Goal: Task Accomplishment & Management: Manage account settings

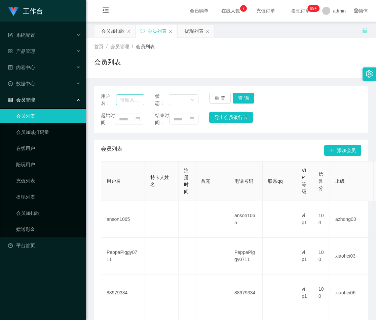
click at [126, 100] on input "text" at bounding box center [130, 99] width 28 height 11
type input "louisGT443"
drag, startPoint x: 241, startPoint y: 96, endPoint x: 265, endPoint y: 91, distance: 24.6
click at [241, 96] on button "查 询" at bounding box center [244, 98] width 22 height 11
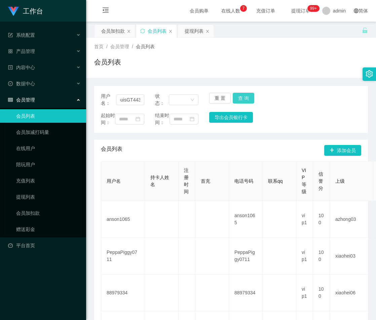
scroll to position [0, 0]
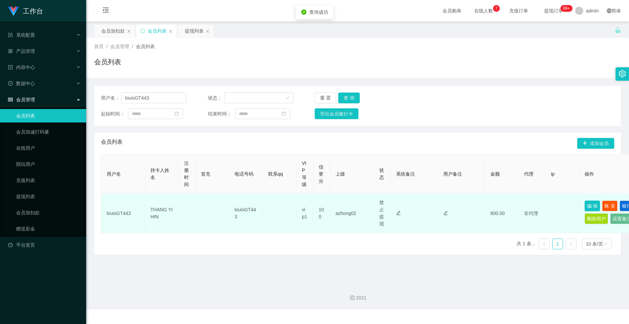
click at [376, 206] on button "编 辑" at bounding box center [592, 206] width 15 height 11
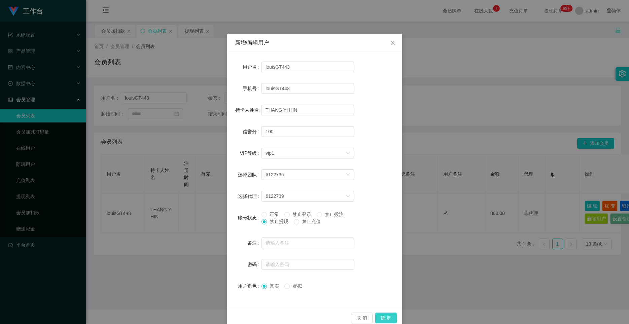
click at [376, 318] on button "确 定" at bounding box center [386, 318] width 22 height 11
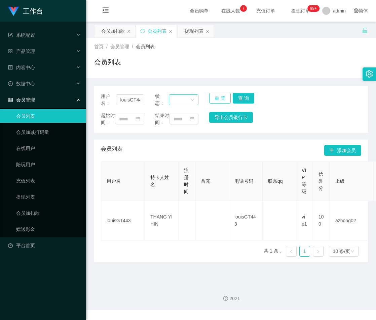
drag, startPoint x: 221, startPoint y: 99, endPoint x: 194, endPoint y: 104, distance: 28.1
click at [221, 99] on button "重 置" at bounding box center [220, 98] width 22 height 11
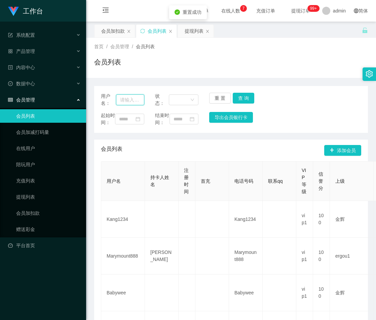
drag, startPoint x: 127, startPoint y: 102, endPoint x: 147, endPoint y: 102, distance: 20.9
click at [127, 102] on input "text" at bounding box center [130, 99] width 28 height 11
paste input "Janson1688"
type input "Janson1688"
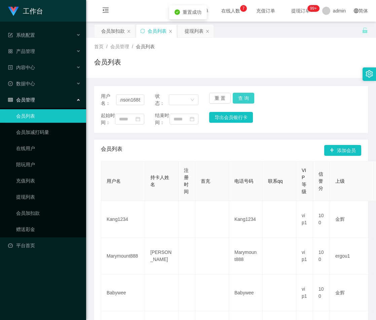
click at [241, 99] on button "查 询" at bounding box center [244, 98] width 22 height 11
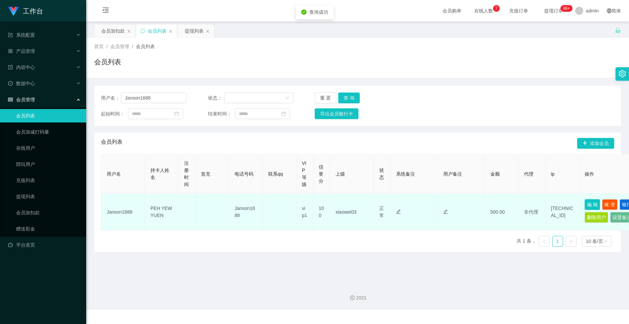
click at [376, 203] on button "编 辑" at bounding box center [592, 204] width 15 height 11
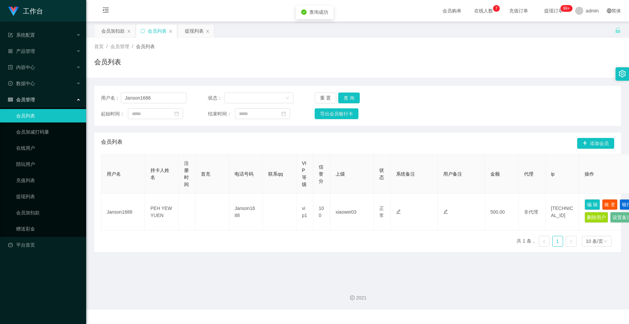
type input "Janson1688"
type input "PEH YEW YUEN"
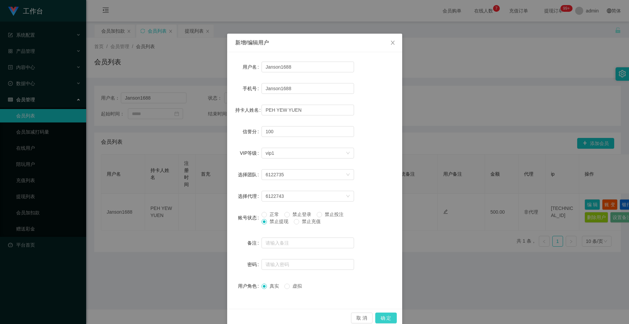
drag, startPoint x: 381, startPoint y: 321, endPoint x: 391, endPoint y: 313, distance: 12.5
click at [376, 319] on button "确 定" at bounding box center [386, 318] width 22 height 11
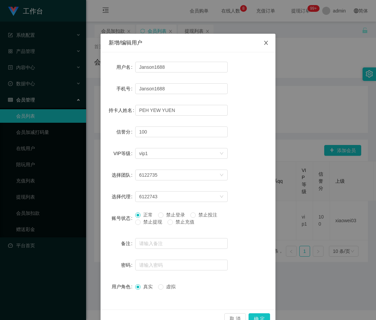
click at [264, 43] on icon "图标: close" at bounding box center [266, 42] width 5 height 5
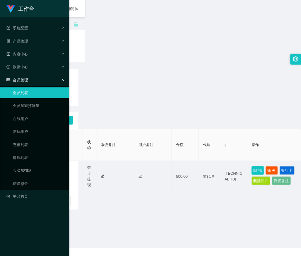
scroll to position [0, 21]
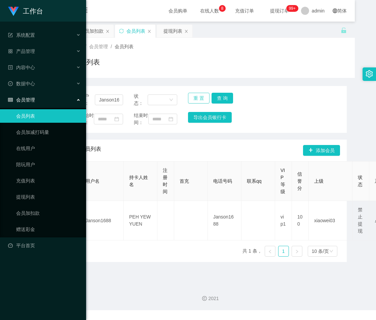
click at [198, 97] on button "重 置" at bounding box center [199, 98] width 22 height 11
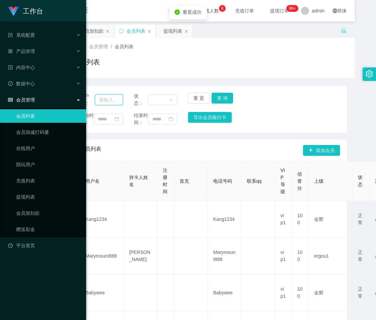
click at [113, 100] on input "text" at bounding box center [109, 99] width 28 height 11
paste input "lilywee72"
type input "lilywee72"
drag, startPoint x: 221, startPoint y: 96, endPoint x: 244, endPoint y: 85, distance: 25.8
click at [221, 96] on button "查 询" at bounding box center [223, 98] width 22 height 11
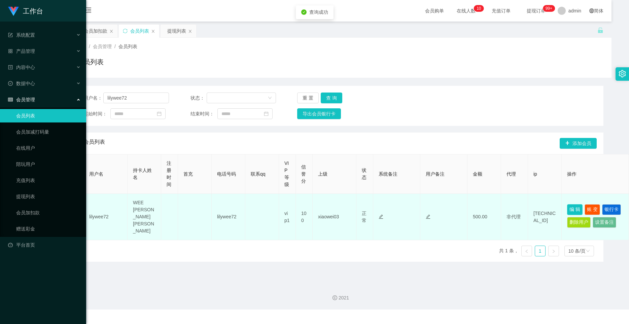
click at [376, 204] on button "编 辑" at bounding box center [574, 209] width 15 height 11
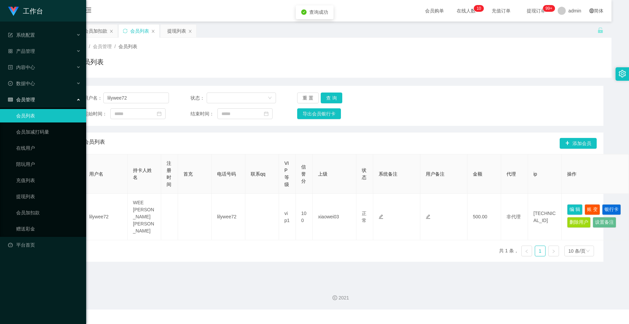
type input "lilywee72"
type input "WEE [PERSON_NAME] [PERSON_NAME]"
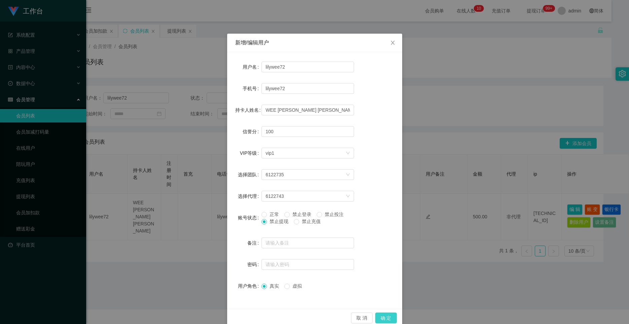
click at [376, 316] on button "确 定" at bounding box center [386, 318] width 22 height 11
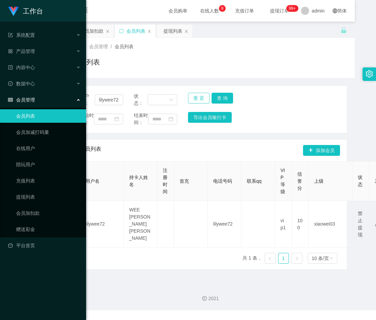
click at [200, 99] on button "重 置" at bounding box center [199, 98] width 22 height 11
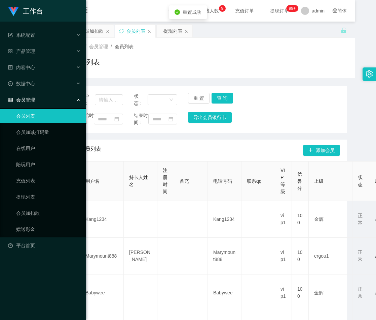
click at [125, 99] on div "用户名： 状态： 重 置 查 询" at bounding box center [210, 100] width 261 height 14
click at [112, 102] on input "text" at bounding box center [109, 99] width 28 height 11
paste input "Wcky"
type input "Wcky"
drag, startPoint x: 222, startPoint y: 97, endPoint x: 233, endPoint y: 91, distance: 13.0
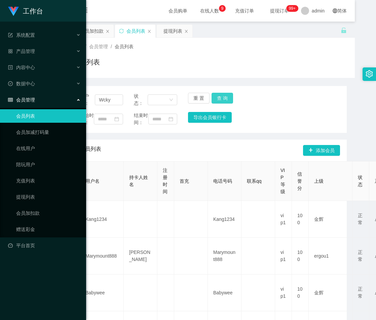
click at [222, 97] on button "查 询" at bounding box center [223, 98] width 22 height 11
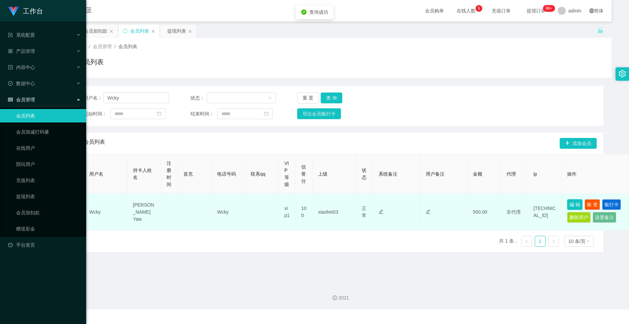
click at [376, 202] on button "编 辑" at bounding box center [574, 204] width 15 height 11
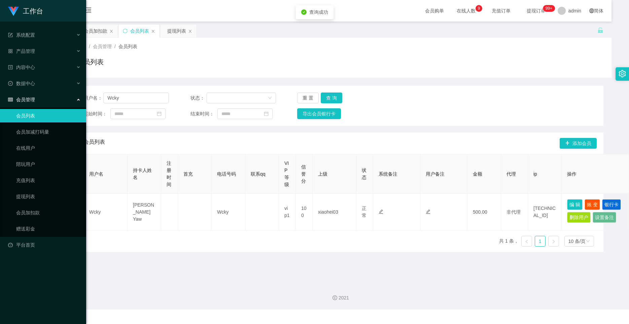
type input "Wcky"
type input "[PERSON_NAME] Yaw"
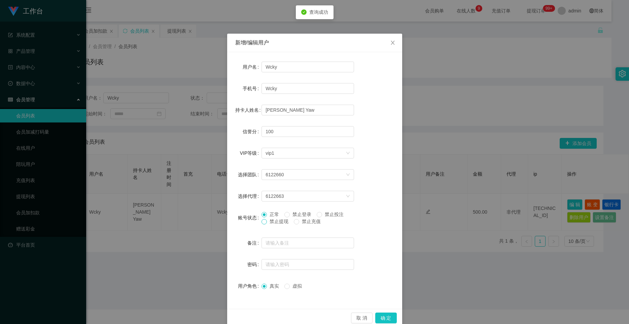
click at [264, 222] on span at bounding box center [264, 221] width 5 height 5
click at [376, 319] on button "确 定" at bounding box center [386, 318] width 22 height 11
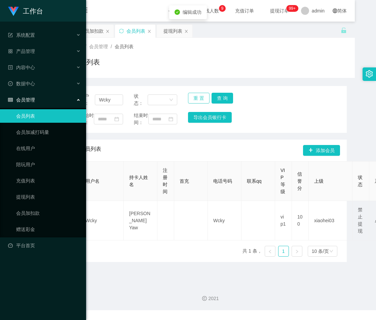
click at [201, 98] on button "重 置" at bounding box center [199, 98] width 22 height 11
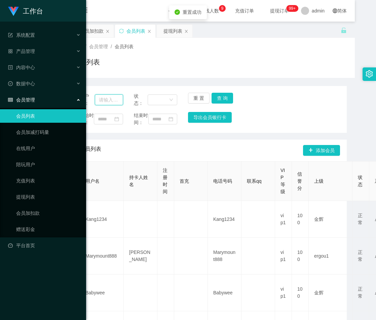
click at [113, 98] on input "text" at bounding box center [109, 99] width 28 height 11
paste input "Ryan27"
type input "Ryan27"
drag, startPoint x: 219, startPoint y: 96, endPoint x: 226, endPoint y: 92, distance: 8.5
click at [219, 96] on button "查 询" at bounding box center [223, 98] width 22 height 11
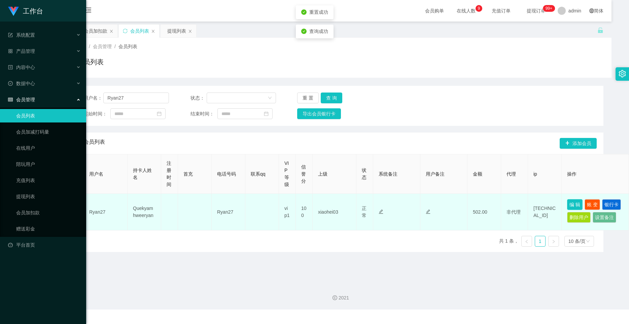
click at [376, 203] on button "编 辑" at bounding box center [574, 204] width 15 height 11
type input "Ryan27"
type input "Quekyamhweeryan"
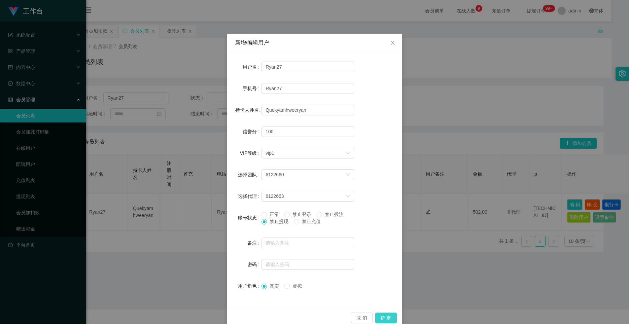
click at [376, 319] on button "确 定" at bounding box center [386, 318] width 22 height 11
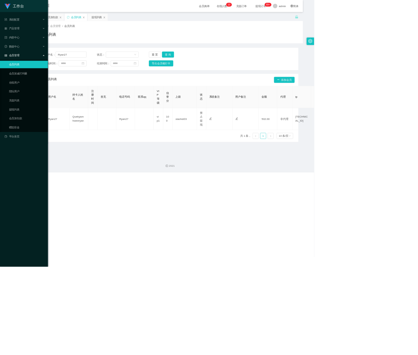
scroll to position [0, 0]
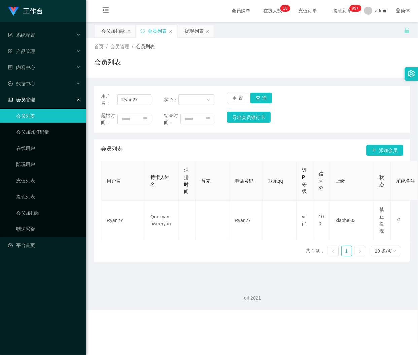
drag, startPoint x: 163, startPoint y: 325, endPoint x: 247, endPoint y: 317, distance: 84.2
click at [247, 317] on div "工作台 系统配置 产品管理 内容中心 数据中心 会员管理 会员列表 会员加减打码量 在线用户 陪玩用户 充值列表 提现列表 会员加扣款 赠送彩金 平台首页 保…" at bounding box center [209, 177] width 418 height 355
click at [231, 98] on button "重 置" at bounding box center [238, 98] width 22 height 11
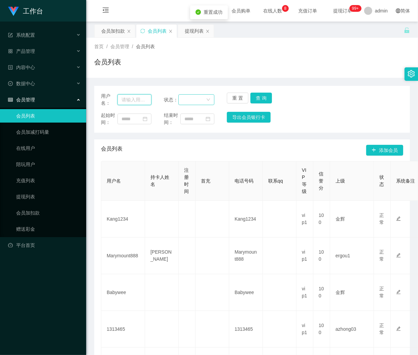
drag, startPoint x: 137, startPoint y: 99, endPoint x: 182, endPoint y: 99, distance: 45.1
click at [137, 99] on input "text" at bounding box center [135, 99] width 34 height 11
paste input "82093676"
type input "82093676"
click at [257, 99] on button "查 询" at bounding box center [262, 98] width 22 height 11
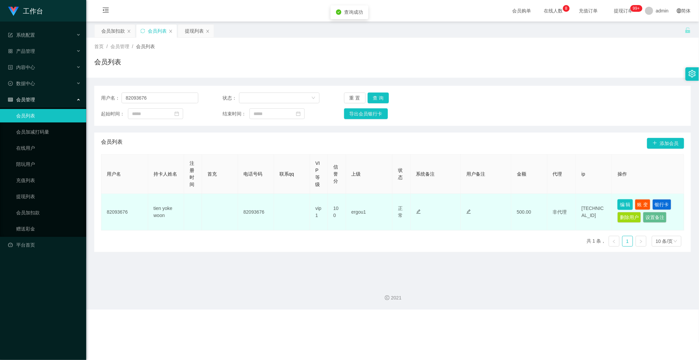
click at [376, 203] on button "编 辑" at bounding box center [625, 204] width 15 height 11
type input "82093676"
type input "tien yoke woon"
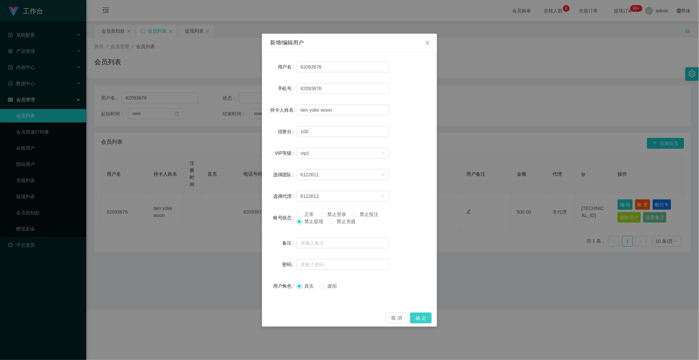
click at [376, 316] on button "确 定" at bounding box center [421, 318] width 22 height 11
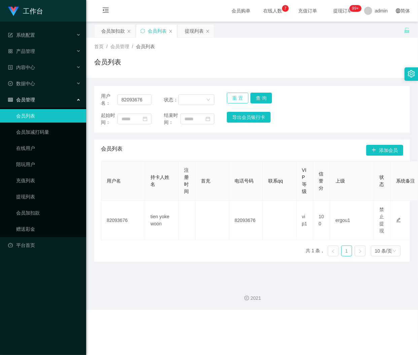
click at [236, 95] on button "重 置" at bounding box center [238, 98] width 22 height 11
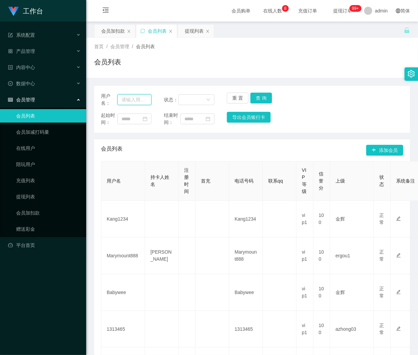
click at [132, 98] on input "text" at bounding box center [135, 99] width 34 height 11
paste input "786678"
type input "786678"
click at [255, 96] on button "查 询" at bounding box center [262, 98] width 22 height 11
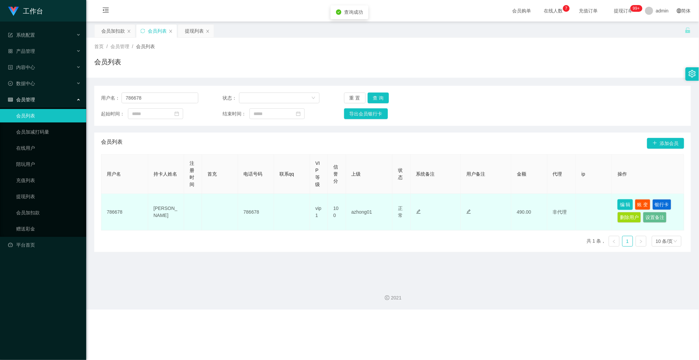
click at [376, 204] on button "编 辑" at bounding box center [625, 204] width 15 height 11
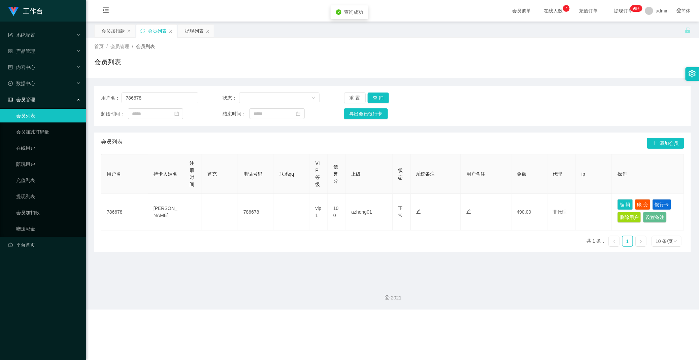
type input "786678"
type input "[PERSON_NAME]"
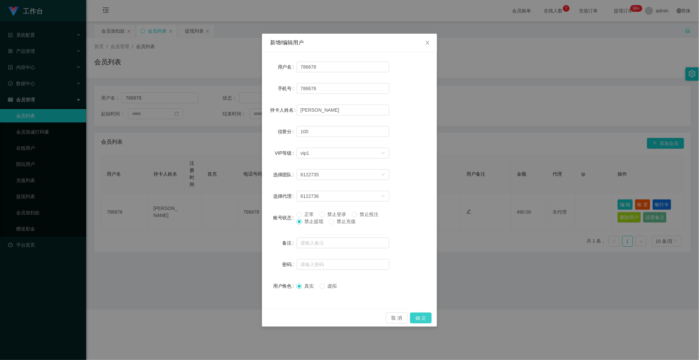
click at [376, 319] on button "确 定" at bounding box center [421, 318] width 22 height 11
